Goal: Check status: Check status

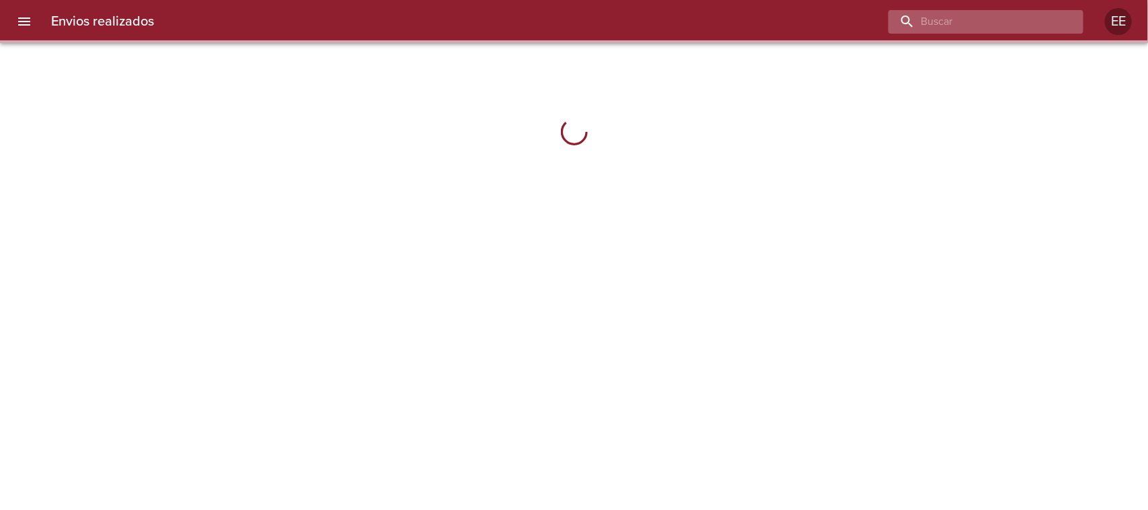
click at [960, 24] on input "buscar" at bounding box center [975, 22] width 172 height 24
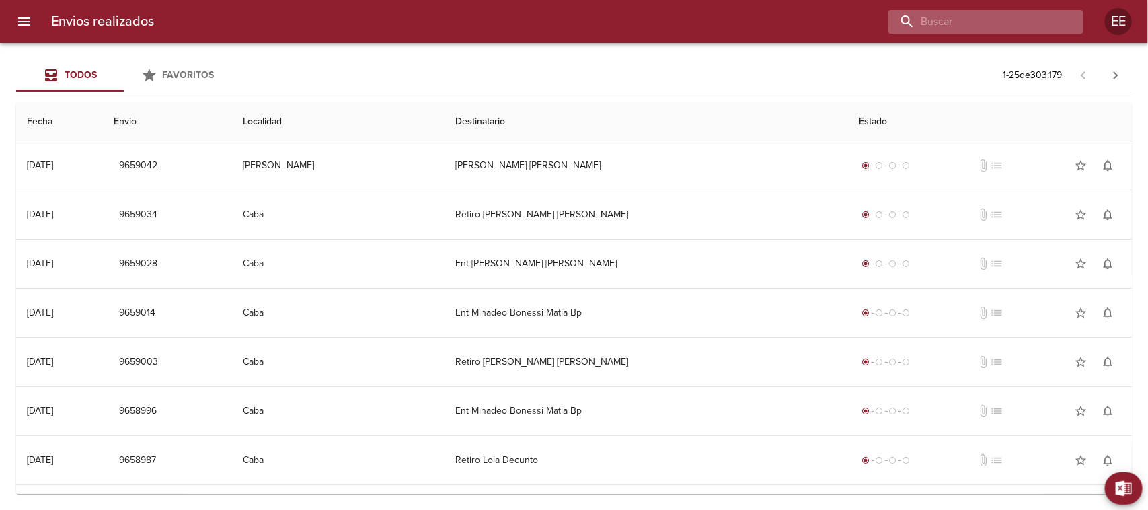
click at [960, 24] on input "buscar" at bounding box center [975, 22] width 172 height 24
paste input "[PERSON_NAME]"
type input "[PERSON_NAME]"
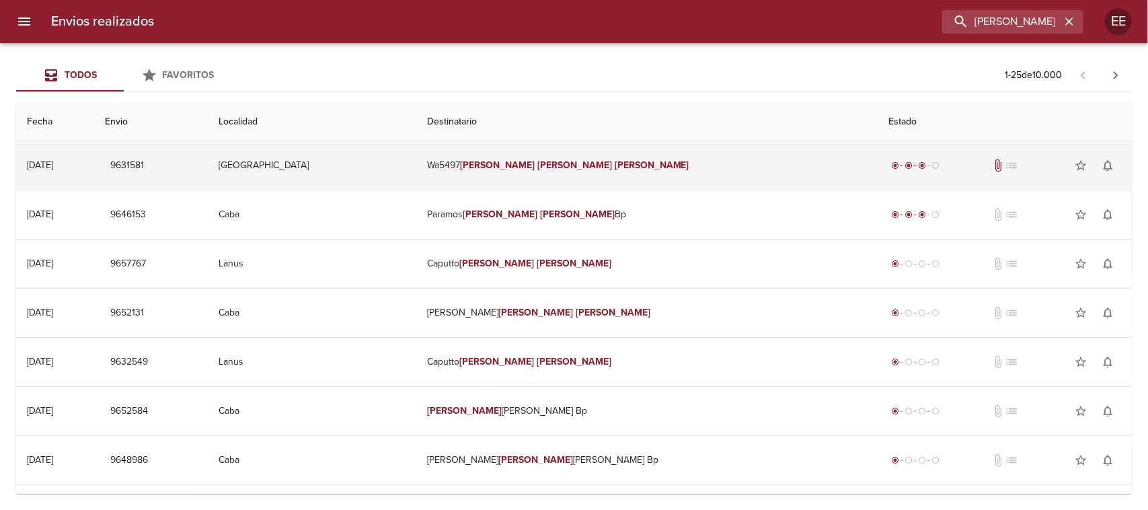
click at [686, 168] on td "Wa5497 [PERSON_NAME]" at bounding box center [647, 165] width 462 height 48
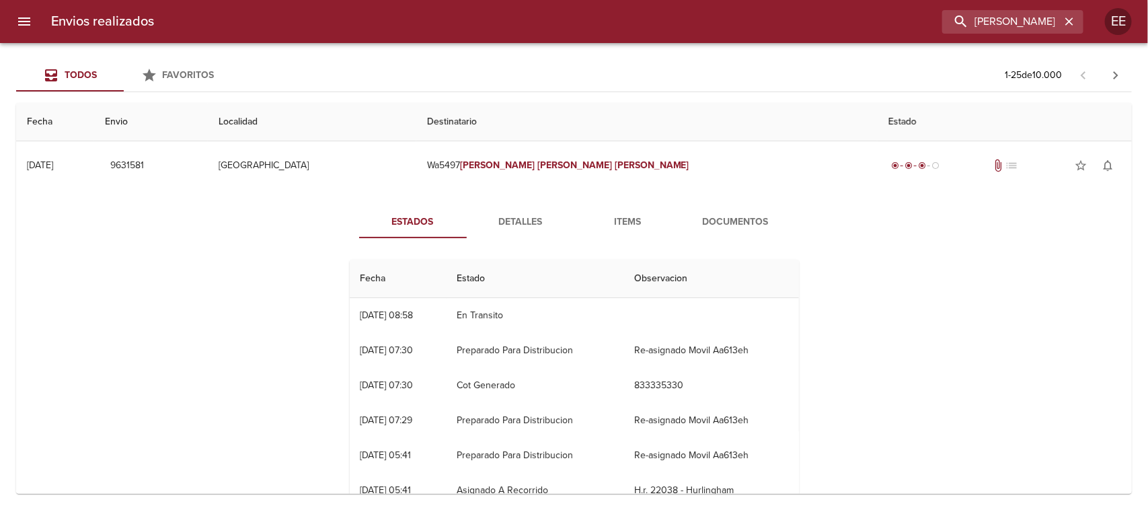
click at [527, 219] on span "Detalles" at bounding box center [521, 222] width 92 height 17
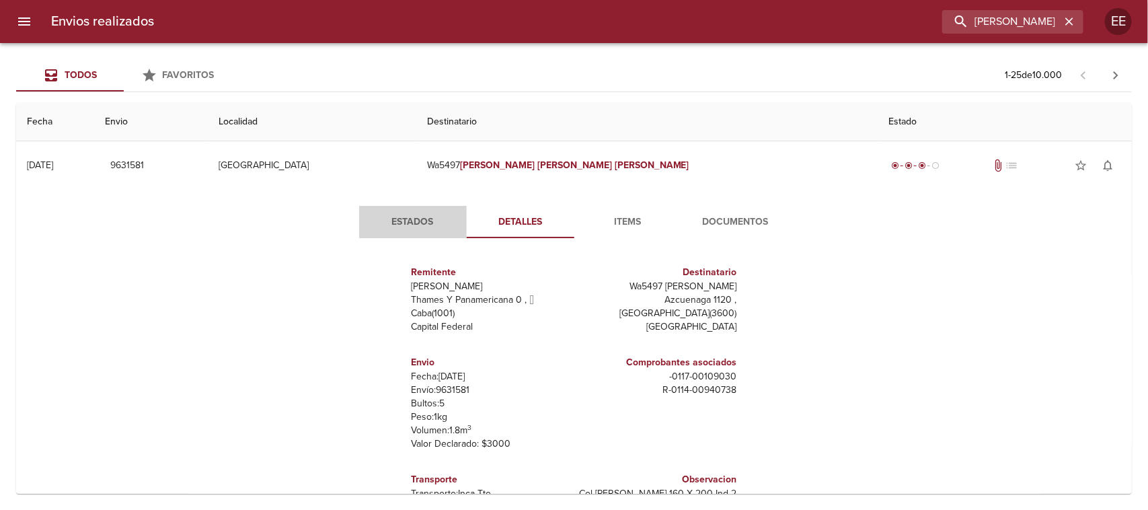
click at [414, 223] on span "Estados" at bounding box center [413, 222] width 92 height 17
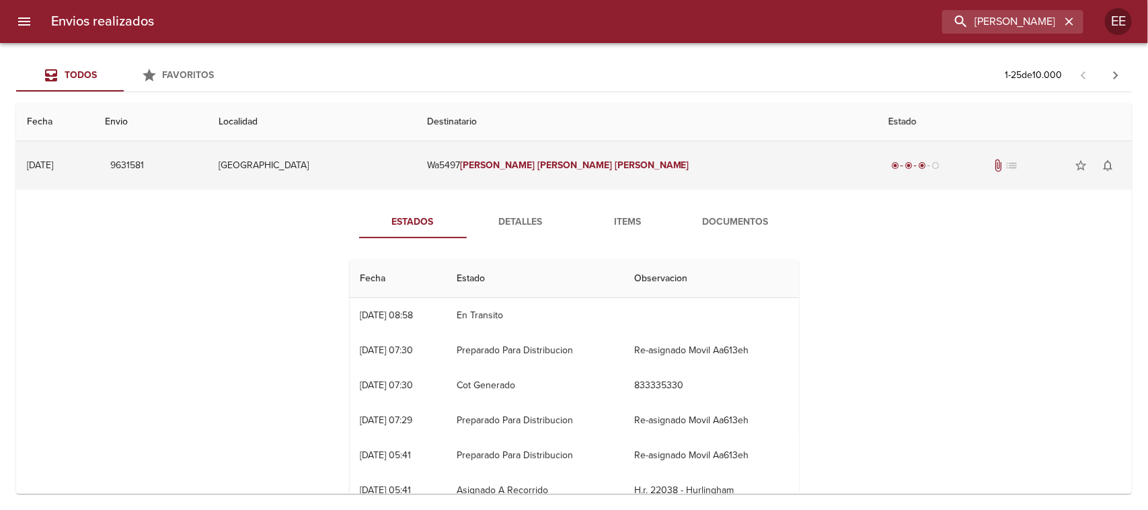
click at [417, 168] on td "[GEOGRAPHIC_DATA]" at bounding box center [312, 165] width 209 height 48
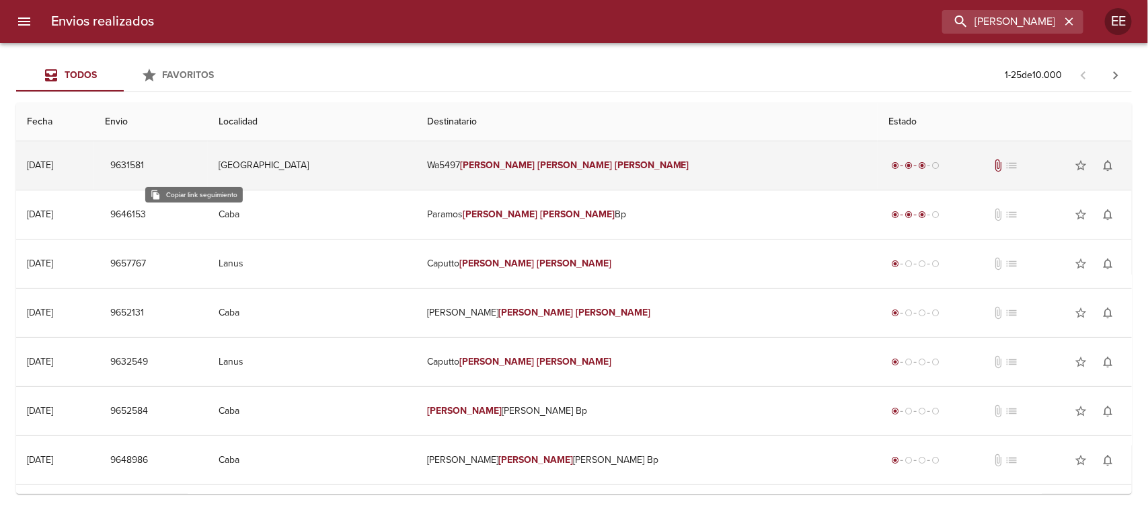
click at [144, 166] on span "9631581" at bounding box center [127, 165] width 34 height 17
